Goal: Book appointment/travel/reservation

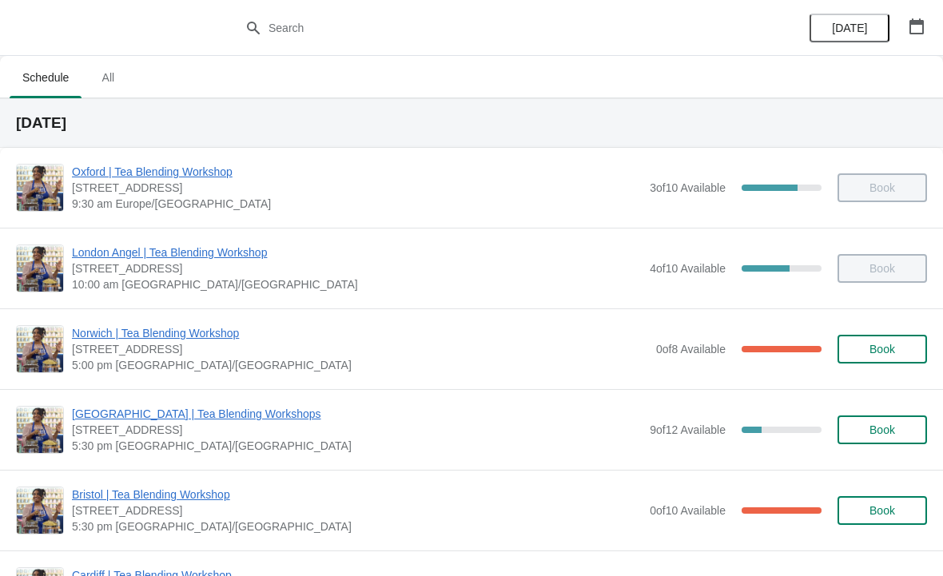
click at [913, 24] on icon "button" at bounding box center [916, 26] width 14 height 16
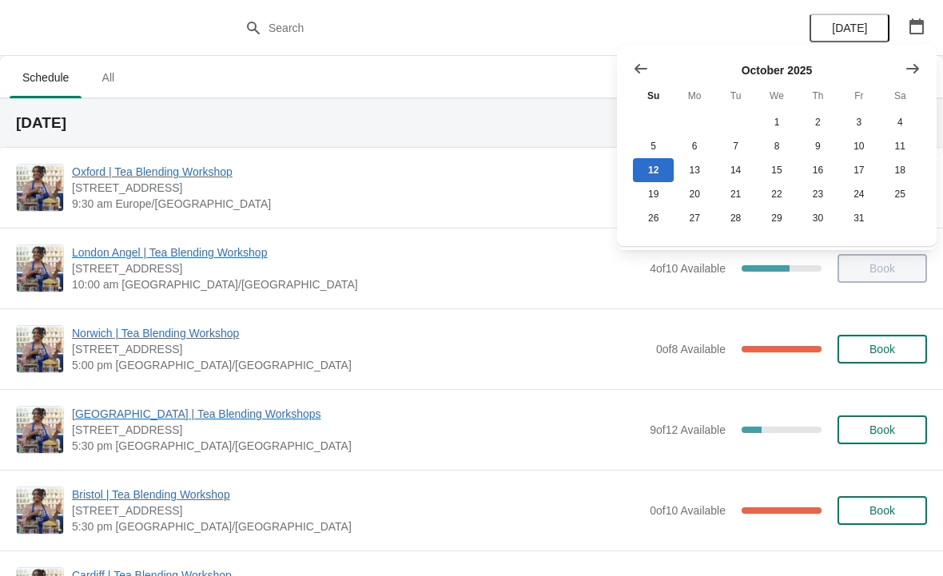
click at [909, 65] on icon "Show next month, November 2025" at bounding box center [912, 69] width 16 height 16
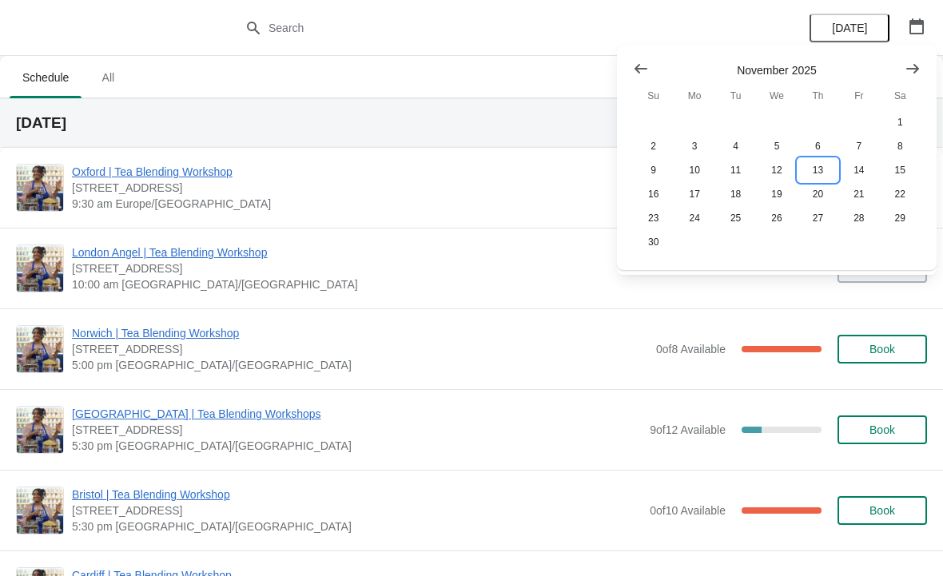
click at [819, 171] on button "13" at bounding box center [817, 170] width 41 height 24
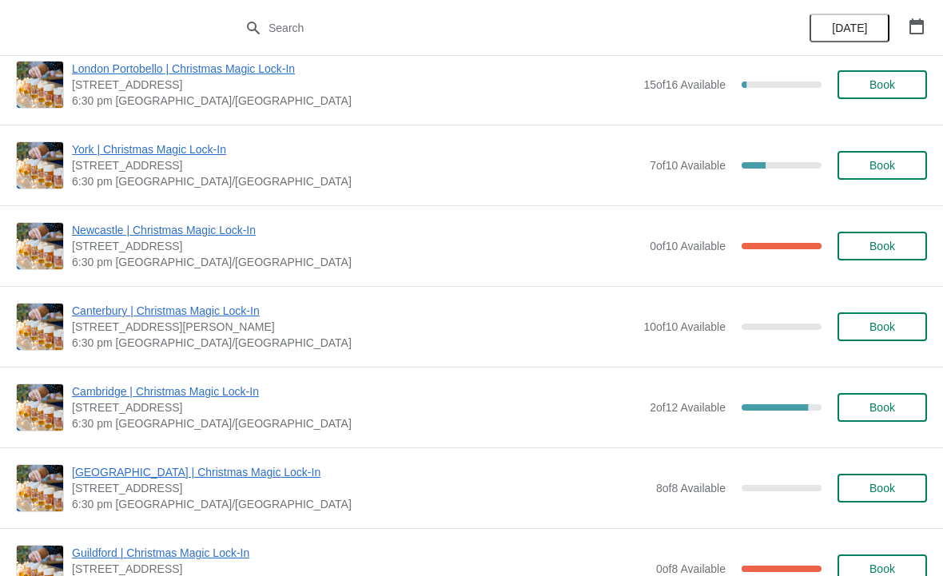
scroll to position [1316, 0]
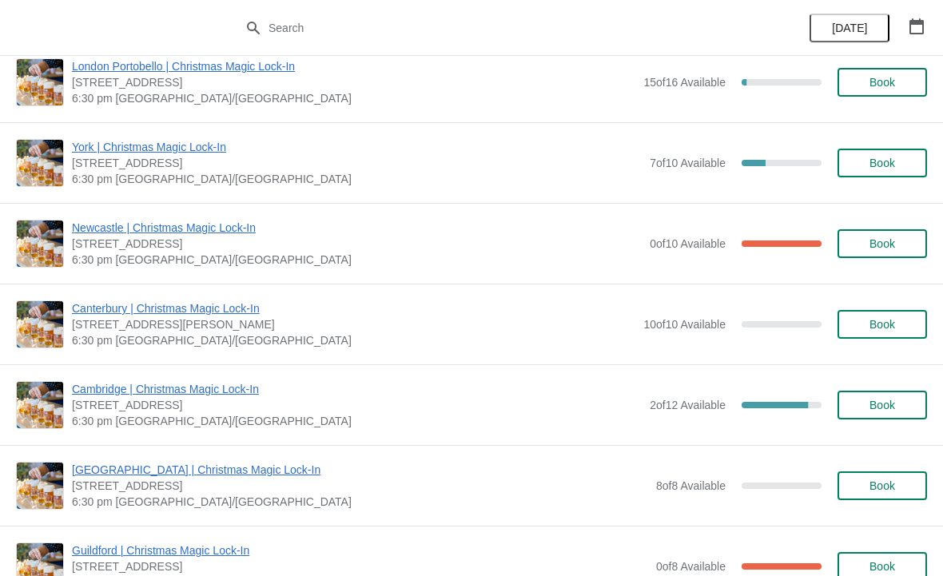
click at [880, 400] on span "Book" at bounding box center [882, 405] width 26 height 13
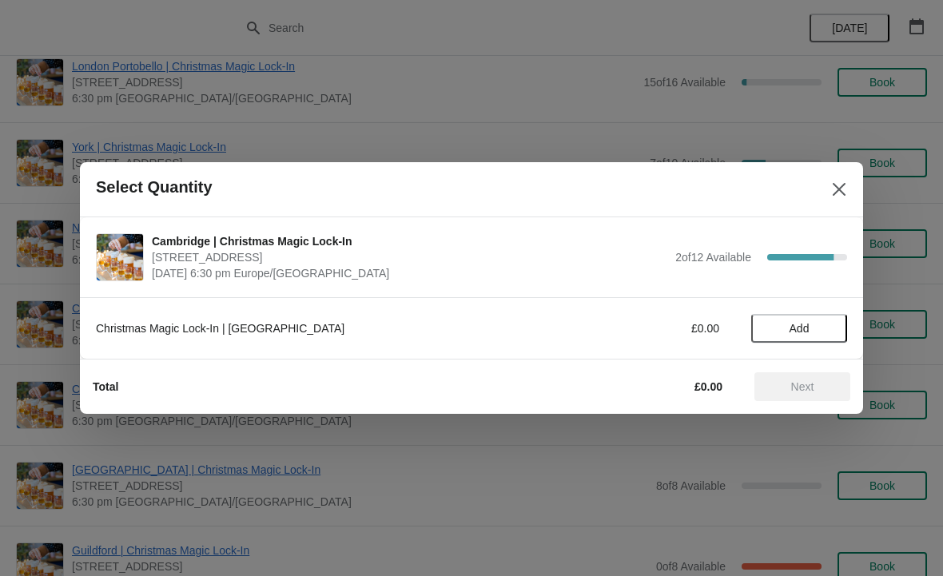
click at [797, 325] on span "Add" at bounding box center [799, 328] width 20 height 13
click at [826, 326] on icon at bounding box center [827, 329] width 6 height 6
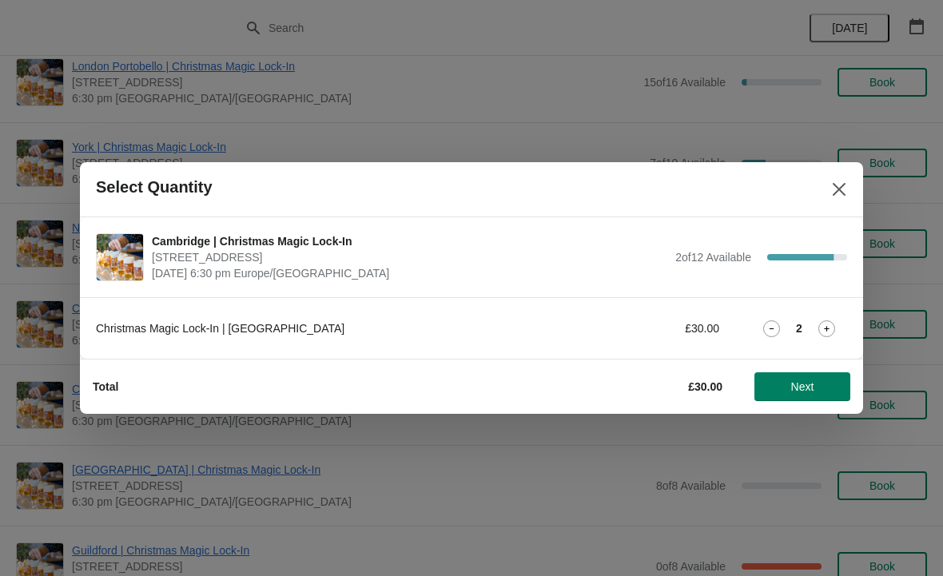
click at [823, 324] on icon at bounding box center [826, 328] width 17 height 17
click at [794, 382] on span "Next" at bounding box center [802, 386] width 23 height 13
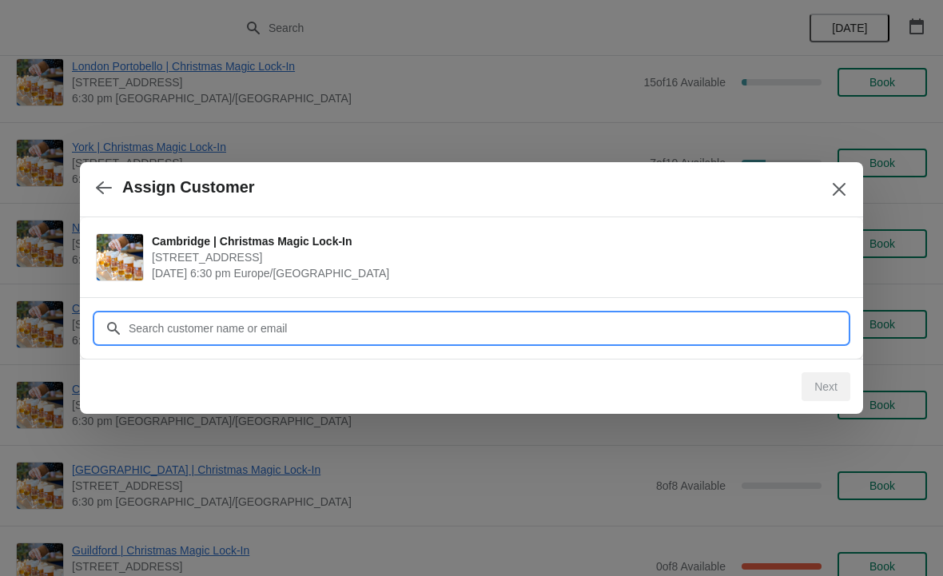
click at [324, 324] on input "Customer" at bounding box center [487, 328] width 719 height 29
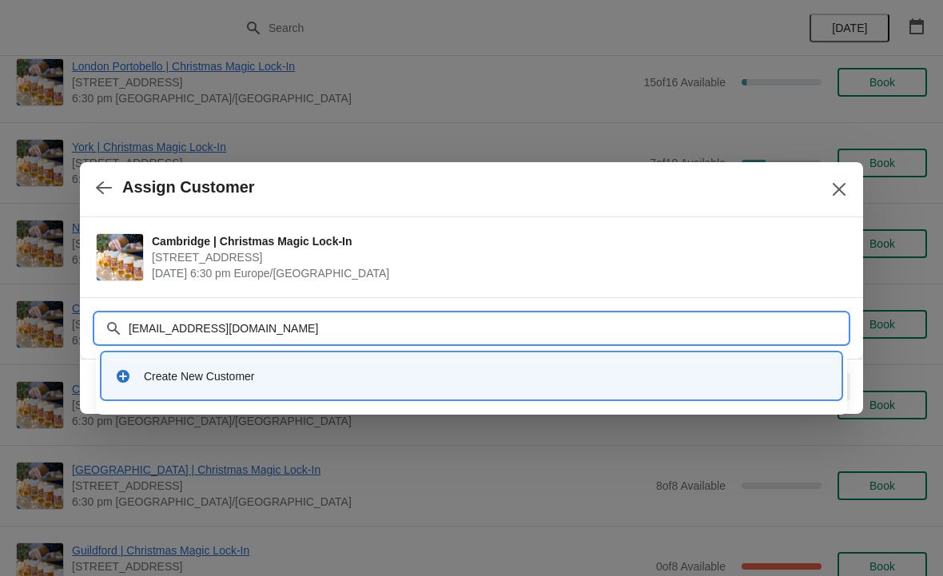
type input "Isobel.c.heal@gmail.com"
click at [678, 372] on div "Create New Customer" at bounding box center [486, 376] width 684 height 16
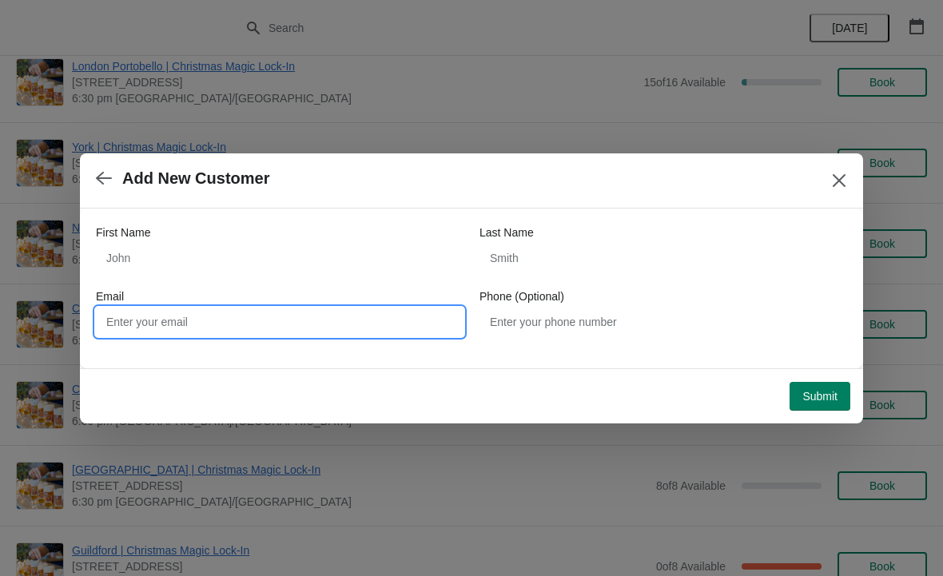
click at [270, 316] on input "Email" at bounding box center [280, 322] width 368 height 29
click at [255, 321] on input "Email" at bounding box center [280, 322] width 368 height 29
click at [252, 317] on input "Email" at bounding box center [280, 322] width 368 height 29
paste input "Isobel.c.heal@gmail.com"
type input "Isobel.c.heal@gmail.com"
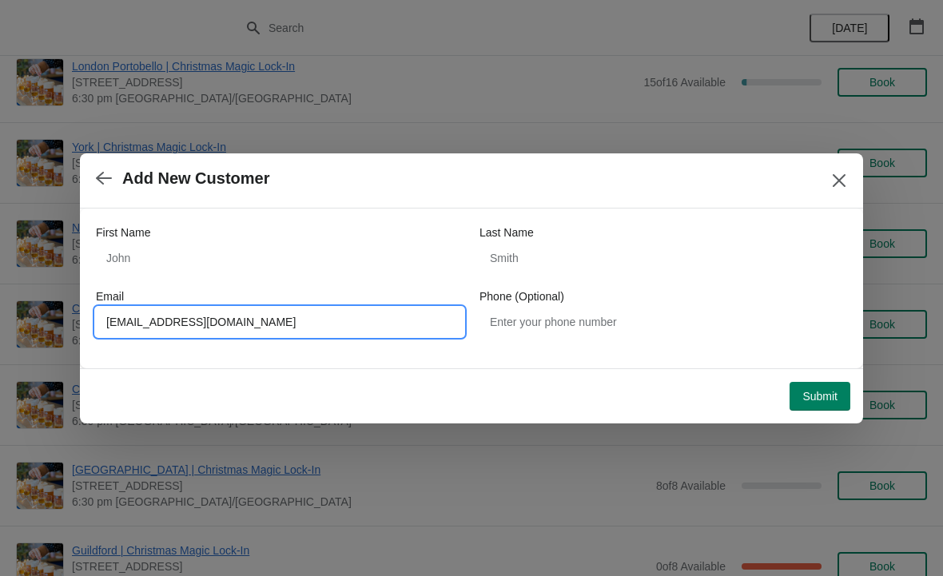
click at [813, 385] on button "Submit" at bounding box center [819, 396] width 61 height 29
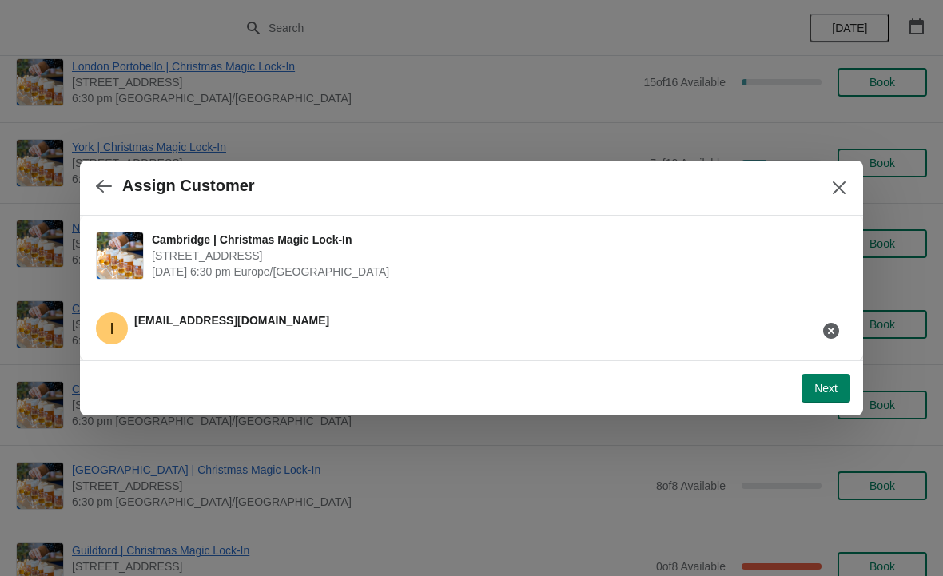
click at [824, 383] on span "Next" at bounding box center [825, 388] width 23 height 13
select select "No"
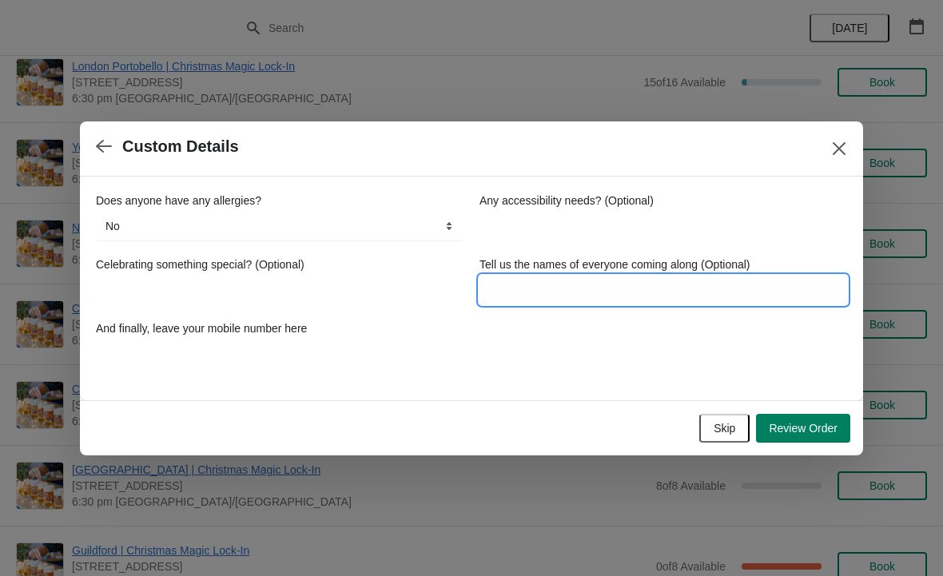
click at [603, 290] on input "Tell us the names of everyone coming along (Optional)" at bounding box center [663, 290] width 368 height 29
type input "Isobel, Anna & Eleanor"
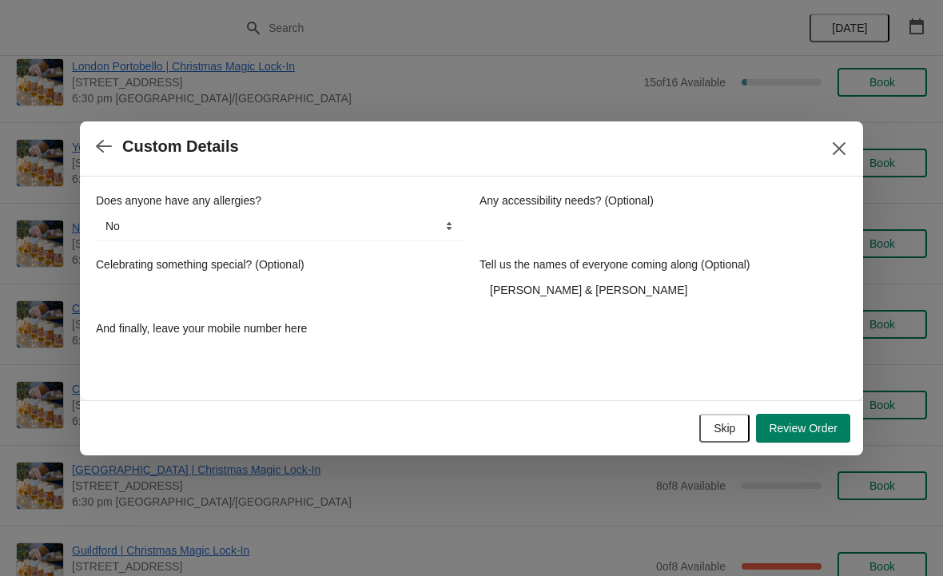
click at [804, 423] on span "Review Order" at bounding box center [803, 428] width 69 height 13
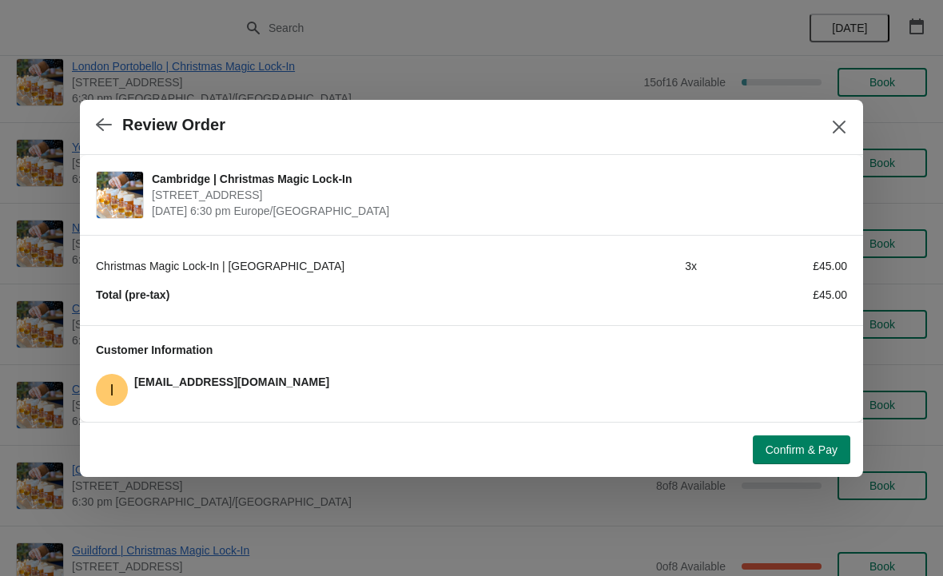
click at [812, 444] on span "Confirm & Pay" at bounding box center [801, 449] width 72 height 13
